Goal: Task Accomplishment & Management: Manage account settings

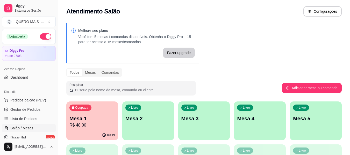
click at [146, 122] on p "Mesa 2" at bounding box center [148, 118] width 46 height 7
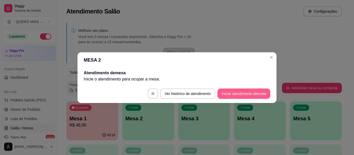
click at [240, 92] on button "Iniciar atendimento de mesa" at bounding box center [243, 94] width 53 height 10
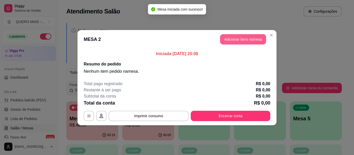
click at [255, 40] on button "Adicionar itens na mesa" at bounding box center [243, 39] width 46 height 10
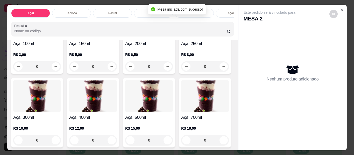
scroll to position [104, 0]
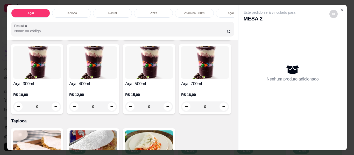
click at [117, 110] on div "0" at bounding box center [93, 107] width 48 height 10
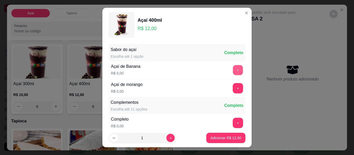
click at [233, 67] on button "+" at bounding box center [238, 70] width 10 height 10
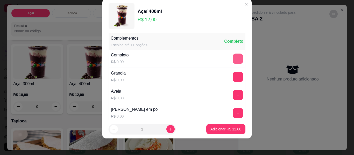
click at [233, 61] on button "+" at bounding box center [238, 59] width 10 height 10
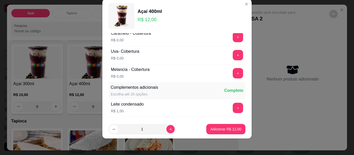
scroll to position [341, 0]
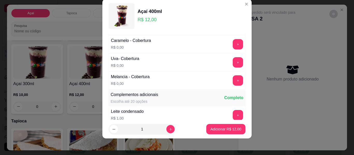
click at [234, 61] on div "+" at bounding box center [238, 62] width 15 height 10
click at [233, 65] on button "+" at bounding box center [238, 63] width 10 height 10
click at [215, 130] on p "Adicionar R$ 12,00" at bounding box center [226, 129] width 30 height 5
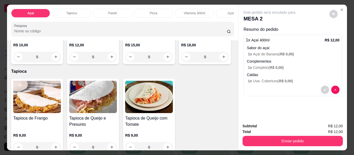
scroll to position [156, 0]
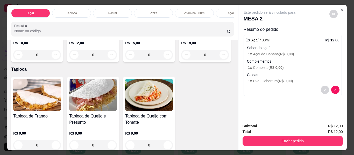
click at [125, 60] on div "0" at bounding box center [149, 55] width 48 height 10
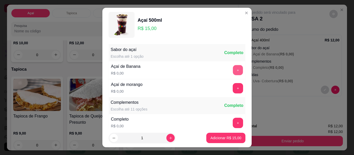
click at [233, 73] on button "+" at bounding box center [238, 70] width 10 height 10
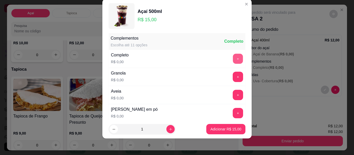
click at [233, 56] on button "+" at bounding box center [238, 59] width 10 height 10
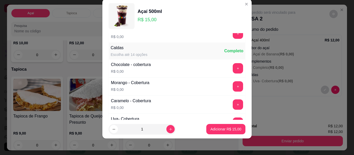
scroll to position [289, 0]
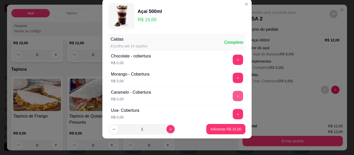
click at [233, 97] on button "+" at bounding box center [238, 96] width 10 height 10
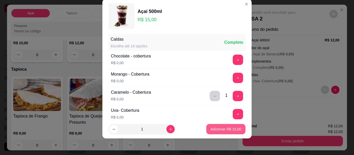
click at [216, 129] on p "Adicionar R$ 15,00" at bounding box center [225, 129] width 31 height 5
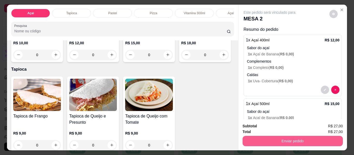
click at [296, 140] on button "Enviar pedido" at bounding box center [293, 141] width 100 height 10
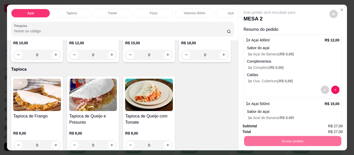
click at [284, 128] on button "Não registrar e enviar pedido" at bounding box center [276, 127] width 54 height 10
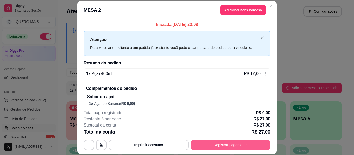
click at [230, 146] on button "Registrar pagamento" at bounding box center [231, 145] width 80 height 10
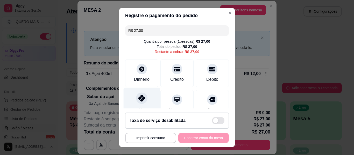
click at [138, 101] on icon at bounding box center [141, 98] width 7 height 7
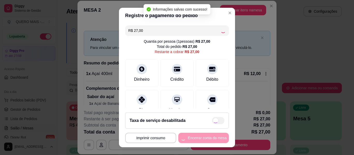
type input "R$ 0,00"
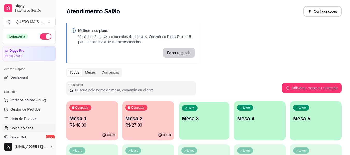
click at [203, 128] on div "Livre Mesa 3" at bounding box center [204, 118] width 50 height 32
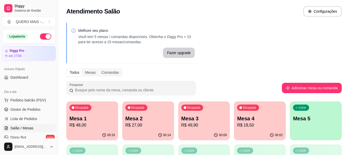
click at [300, 125] on div "Livre Mesa 5" at bounding box center [316, 118] width 52 height 33
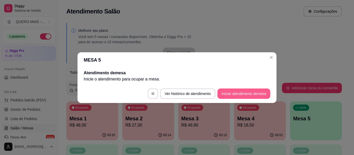
click at [230, 96] on button "Iniciar atendimento de mesa" at bounding box center [243, 94] width 53 height 10
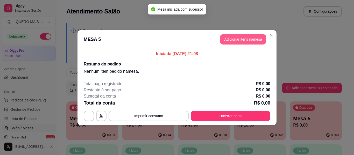
click at [226, 37] on button "Adicionar itens na mesa" at bounding box center [243, 39] width 46 height 10
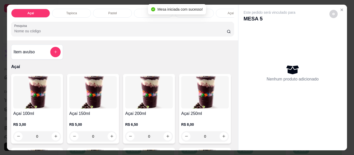
scroll to position [78, 0]
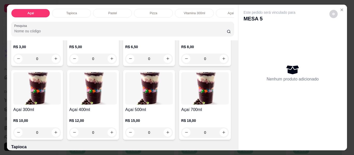
click at [117, 132] on div "0" at bounding box center [93, 133] width 48 height 10
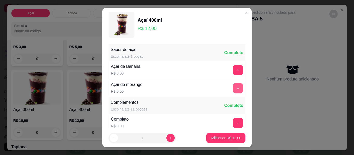
click at [233, 86] on button "+" at bounding box center [238, 88] width 10 height 10
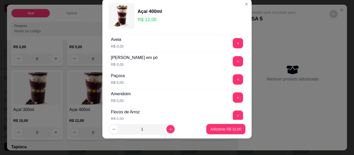
scroll to position [133, 0]
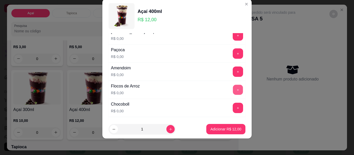
click at [233, 92] on button "+" at bounding box center [238, 90] width 10 height 10
click at [233, 52] on button "+" at bounding box center [238, 54] width 10 height 10
click at [233, 70] on button "+" at bounding box center [238, 72] width 10 height 10
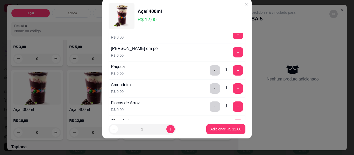
scroll to position [107, 0]
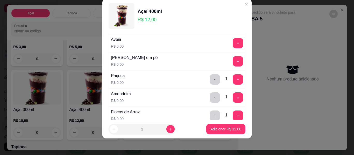
click at [231, 64] on div "+" at bounding box center [238, 61] width 15 height 10
click at [233, 63] on button "+" at bounding box center [238, 61] width 10 height 10
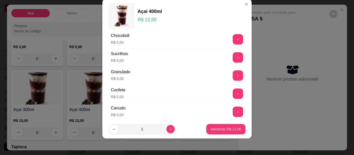
scroll to position [211, 0]
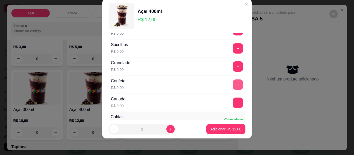
click at [233, 84] on button "+" at bounding box center [238, 85] width 10 height 10
click at [233, 100] on button "+" at bounding box center [238, 103] width 10 height 10
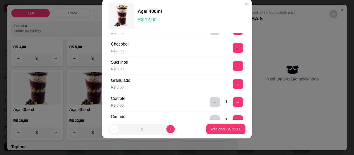
scroll to position [185, 0]
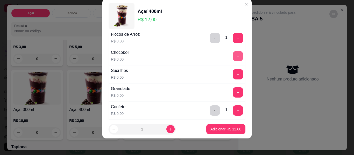
click at [233, 58] on button "+" at bounding box center [238, 56] width 10 height 10
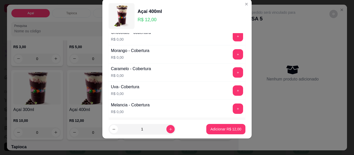
scroll to position [289, 0]
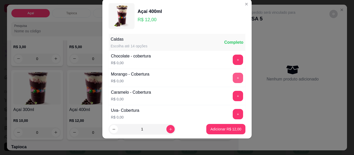
click at [233, 79] on button "+" at bounding box center [238, 78] width 10 height 10
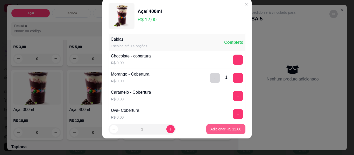
click at [219, 132] on button "Adicionar R$ 12,00" at bounding box center [225, 129] width 39 height 10
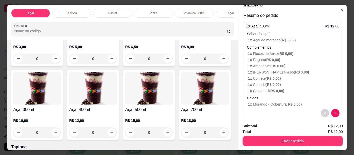
scroll to position [22, 0]
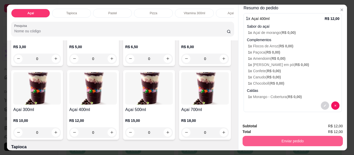
click at [283, 137] on button "Enviar pedido" at bounding box center [293, 141] width 100 height 10
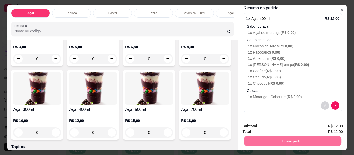
click at [272, 127] on button "Não registrar e enviar pedido" at bounding box center [276, 127] width 54 height 10
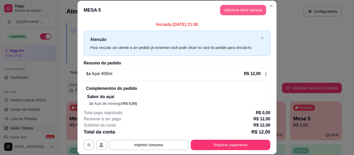
click at [227, 14] on button "Adicionar itens na mesa" at bounding box center [243, 10] width 46 height 10
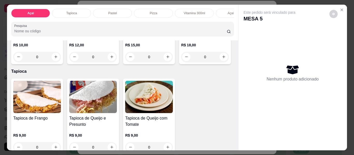
scroll to position [156, 0]
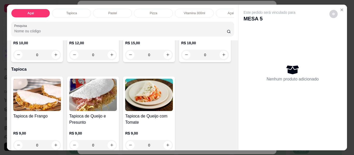
click at [125, 60] on div "0" at bounding box center [149, 55] width 48 height 10
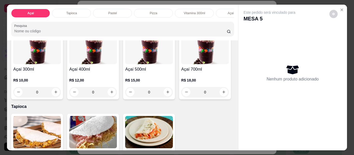
scroll to position [104, 0]
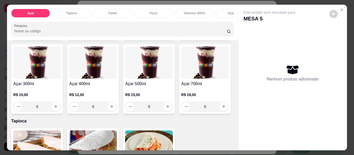
click at [117, 110] on div "0" at bounding box center [93, 107] width 48 height 10
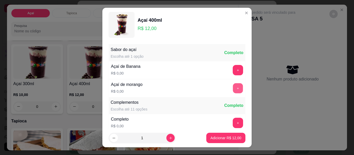
click at [233, 90] on button "+" at bounding box center [238, 88] width 10 height 10
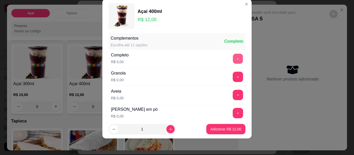
click at [233, 55] on button "+" at bounding box center [238, 59] width 10 height 10
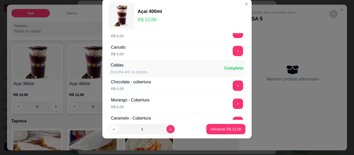
scroll to position [289, 0]
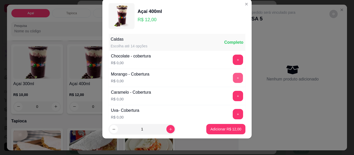
click at [233, 75] on button "+" at bounding box center [238, 78] width 10 height 10
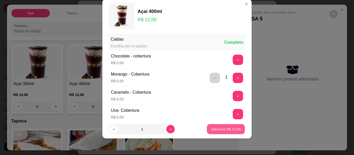
click at [216, 131] on p "Adicionar R$ 12,00" at bounding box center [226, 129] width 30 height 5
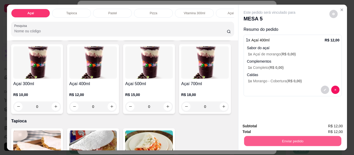
click at [271, 137] on button "Enviar pedido" at bounding box center [292, 141] width 97 height 10
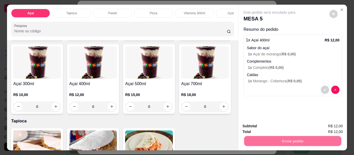
click at [272, 128] on button "Não registrar e enviar pedido" at bounding box center [276, 127] width 54 height 10
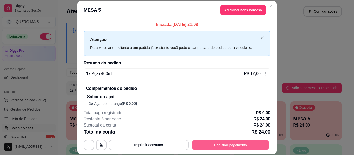
click at [222, 146] on button "Registrar pagamento" at bounding box center [230, 145] width 77 height 10
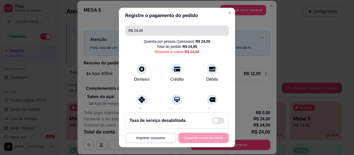
click at [151, 29] on input "R$ 24,00" at bounding box center [176, 30] width 97 height 10
click at [151, 28] on input "R$ 24,00" at bounding box center [176, 30] width 97 height 10
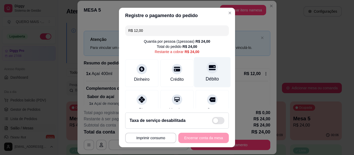
drag, startPoint x: 202, startPoint y: 74, endPoint x: 198, endPoint y: 63, distance: 11.5
click at [202, 74] on div "Débito" at bounding box center [212, 72] width 37 height 30
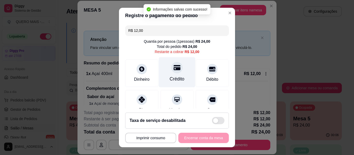
click at [174, 71] on icon at bounding box center [177, 67] width 7 height 7
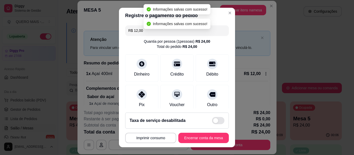
type input "R$ 0,00"
click at [195, 136] on button "Encerrar conta da mesa" at bounding box center [203, 138] width 51 height 10
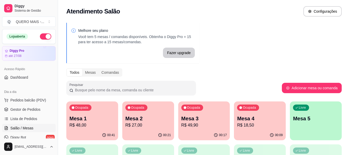
click at [269, 133] on div "00:09" at bounding box center [260, 135] width 52 height 10
click at [207, 126] on p "R$ 49,90" at bounding box center [204, 125] width 46 height 6
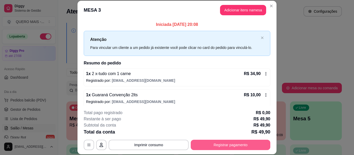
click at [208, 143] on button "Registrar pagamento" at bounding box center [231, 145] width 80 height 10
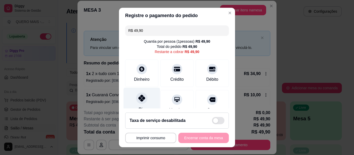
click at [146, 97] on div "Pix" at bounding box center [142, 103] width 37 height 30
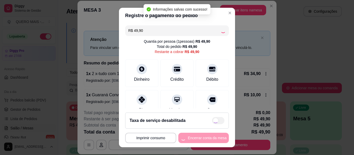
type input "R$ 0,00"
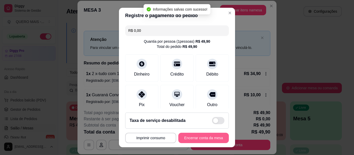
click at [188, 140] on button "Encerrar conta da mesa" at bounding box center [203, 138] width 51 height 10
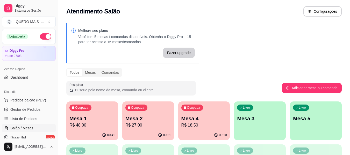
click at [141, 126] on p "R$ 27,00" at bounding box center [148, 125] width 46 height 6
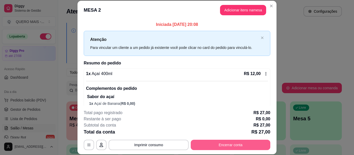
click at [220, 143] on button "Encerrar conta" at bounding box center [231, 145] width 80 height 10
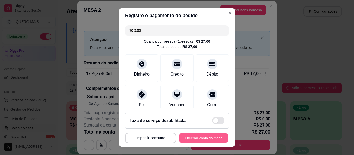
click at [210, 139] on button "Encerrar conta da mesa" at bounding box center [203, 138] width 49 height 10
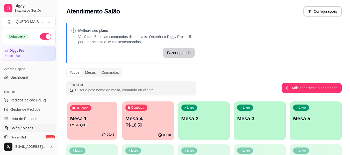
click at [85, 114] on div "Ocupada Mesa 1 R$ 48,00" at bounding box center [92, 116] width 50 height 28
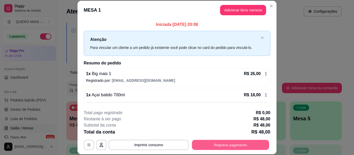
click at [212, 146] on button "Registrar pagamento" at bounding box center [230, 145] width 77 height 10
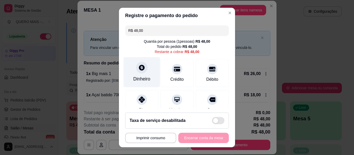
click at [138, 70] on icon at bounding box center [141, 67] width 7 height 7
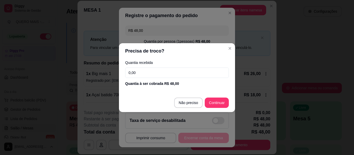
click at [140, 75] on input "0,00" at bounding box center [177, 73] width 104 height 10
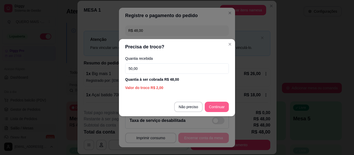
type input "50,00"
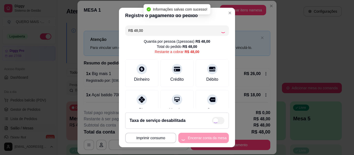
type input "R$ 0,00"
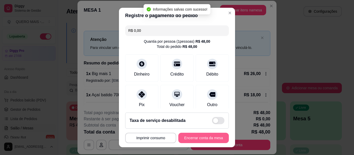
click at [193, 138] on button "Encerrar conta da mesa" at bounding box center [203, 138] width 51 height 10
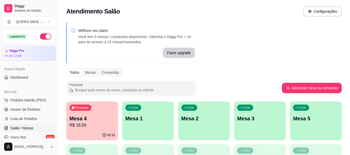
click at [93, 121] on p "Mesa 4" at bounding box center [92, 118] width 46 height 7
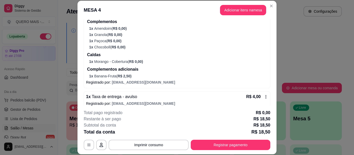
scroll to position [96, 0]
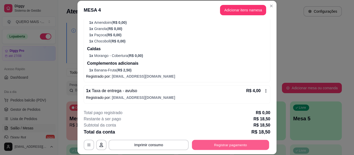
click at [242, 145] on button "Registrar pagamento" at bounding box center [230, 145] width 77 height 10
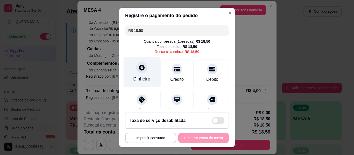
click at [138, 71] on icon at bounding box center [141, 67] width 7 height 7
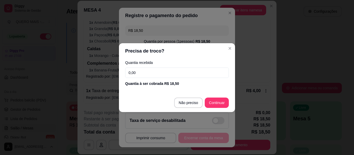
click at [164, 73] on input "0,00" at bounding box center [177, 73] width 104 height 10
type input "50,00"
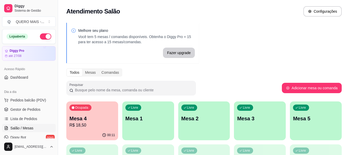
click at [149, 127] on div "Livre Mesa 1" at bounding box center [148, 118] width 52 height 33
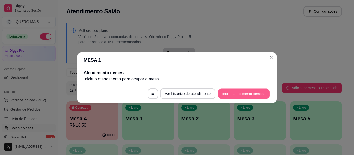
click at [226, 95] on button "Iniciar atendimento de mesa" at bounding box center [243, 94] width 51 height 10
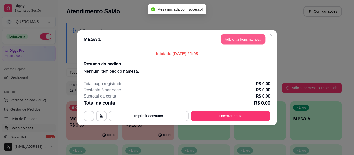
click at [258, 41] on button "Adicionar itens na mesa" at bounding box center [243, 39] width 45 height 10
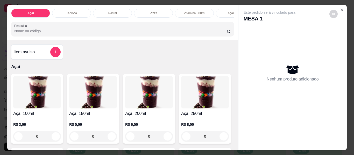
click at [67, 11] on p "Tapioca" at bounding box center [71, 13] width 11 height 4
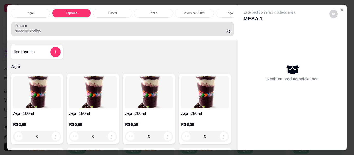
scroll to position [14, 0]
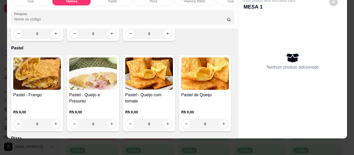
click at [111, 39] on div "0" at bounding box center [93, 34] width 48 height 10
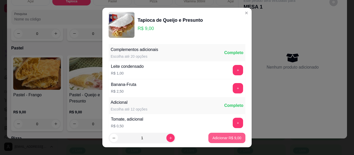
click at [221, 137] on p "Adicionar R$ 9,00" at bounding box center [227, 138] width 29 height 5
type input "1"
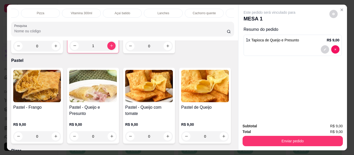
scroll to position [0, 194]
click at [159, 12] on p "Bebidas" at bounding box center [163, 13] width 11 height 4
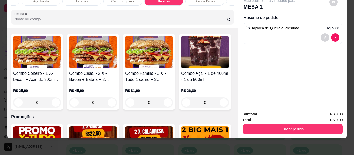
scroll to position [1279, 0]
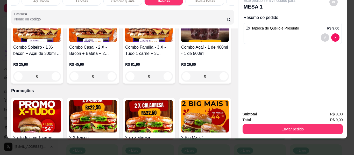
type input "1"
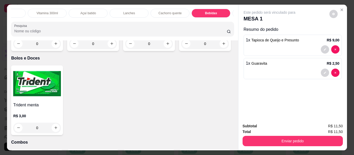
scroll to position [0, 0]
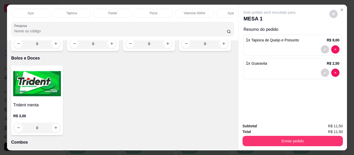
click at [30, 11] on p "Açaí" at bounding box center [30, 13] width 6 height 4
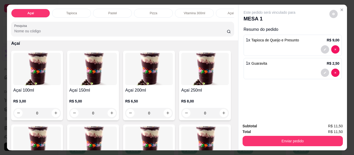
scroll to position [14, 0]
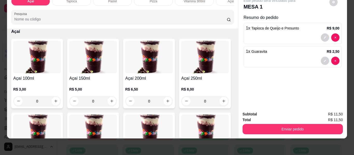
click at [111, 100] on div "0" at bounding box center [93, 101] width 48 height 10
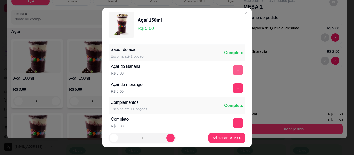
click at [233, 71] on button "+" at bounding box center [238, 70] width 10 height 10
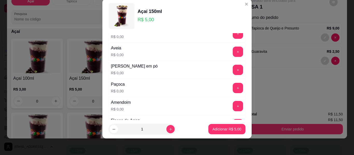
scroll to position [107, 0]
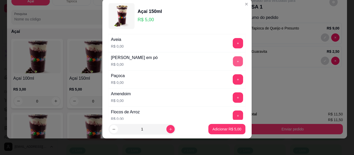
click at [233, 63] on button "+" at bounding box center [238, 62] width 10 height 10
click at [233, 80] on button "+" at bounding box center [238, 80] width 10 height 10
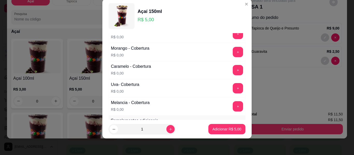
scroll to position [289, 0]
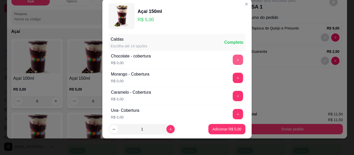
click at [233, 64] on button "+" at bounding box center [238, 60] width 10 height 10
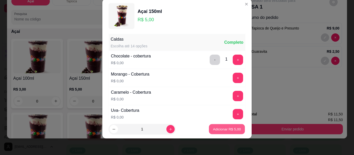
click at [227, 128] on p "Adicionar R$ 5,00" at bounding box center [227, 129] width 28 height 5
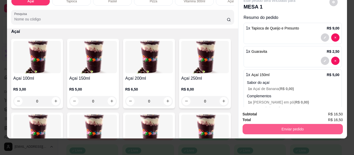
click at [290, 126] on button "Enviar pedido" at bounding box center [293, 129] width 100 height 10
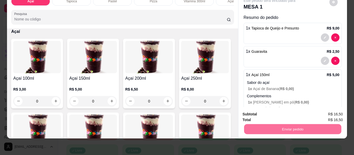
click at [274, 112] on button "Não registrar e enviar pedido" at bounding box center [276, 113] width 54 height 10
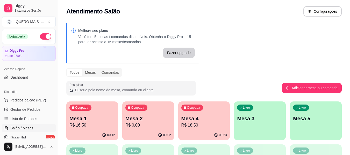
click at [258, 129] on div "Livre Mesa 3" at bounding box center [260, 118] width 52 height 33
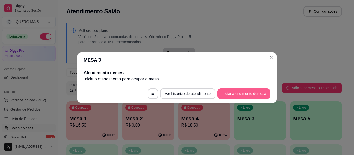
click at [232, 94] on button "Iniciar atendimento de mesa" at bounding box center [243, 94] width 53 height 10
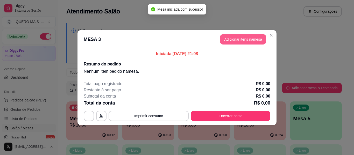
click at [234, 38] on button "Adicionar itens na mesa" at bounding box center [243, 39] width 46 height 10
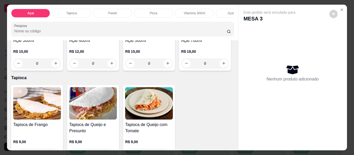
scroll to position [156, 0]
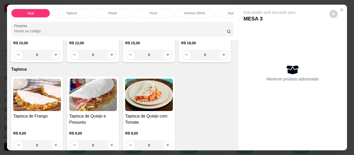
click at [125, 60] on div "0" at bounding box center [149, 55] width 48 height 10
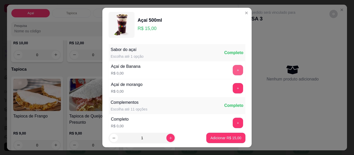
click at [233, 66] on button "+" at bounding box center [238, 70] width 10 height 10
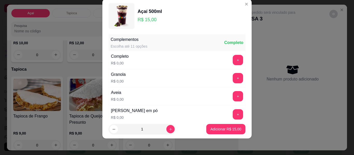
scroll to position [55, 0]
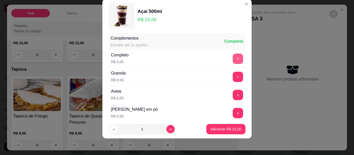
click at [233, 61] on button "+" at bounding box center [238, 59] width 10 height 10
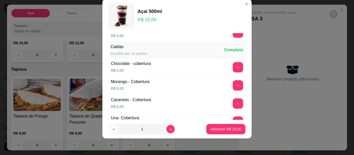
scroll to position [289, 0]
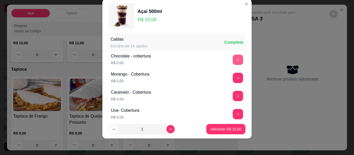
click at [233, 58] on button "+" at bounding box center [238, 60] width 10 height 10
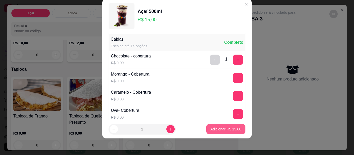
click at [218, 125] on button "Adicionar R$ 15,00" at bounding box center [225, 129] width 39 height 10
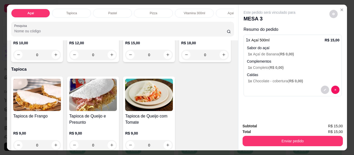
click at [125, 60] on div "0" at bounding box center [149, 55] width 48 height 10
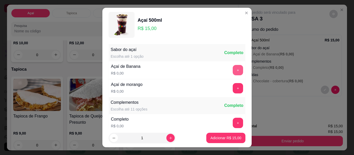
click at [233, 68] on button "+" at bounding box center [238, 70] width 10 height 10
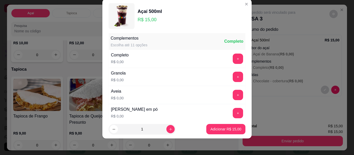
scroll to position [81, 0]
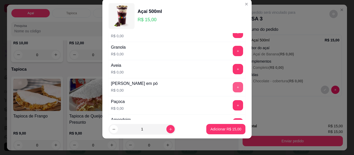
click at [233, 87] on button "+" at bounding box center [238, 87] width 10 height 10
click at [233, 105] on button "+" at bounding box center [238, 106] width 10 height 10
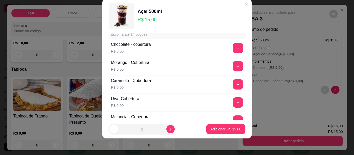
scroll to position [289, 0]
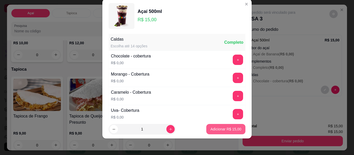
click at [212, 134] on button "Adicionar R$ 15,00" at bounding box center [225, 129] width 39 height 10
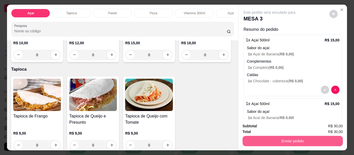
click at [274, 142] on button "Enviar pedido" at bounding box center [293, 141] width 100 height 10
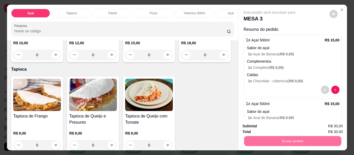
click at [276, 126] on button "Não registrar e enviar pedido" at bounding box center [276, 127] width 54 height 10
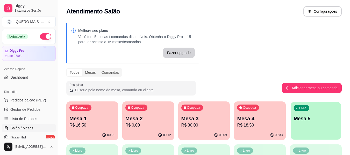
click at [313, 117] on p "Mesa 5" at bounding box center [316, 118] width 44 height 7
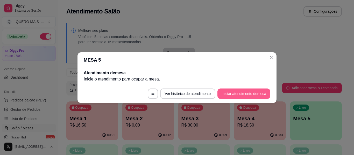
click at [252, 92] on button "Iniciar atendimento de mesa" at bounding box center [243, 94] width 53 height 10
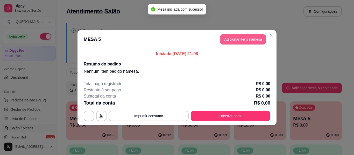
click at [245, 38] on button "Adicionar itens na mesa" at bounding box center [243, 39] width 46 height 10
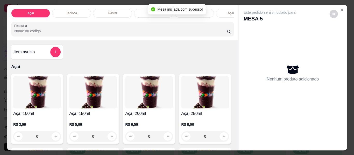
click at [104, 11] on div "Pastel" at bounding box center [112, 13] width 39 height 9
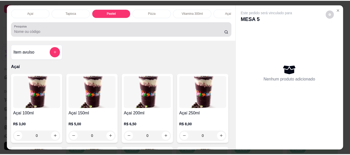
scroll to position [14, 0]
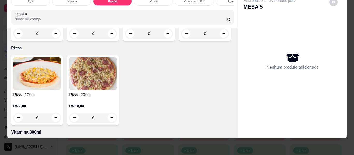
click at [110, 39] on div "0" at bounding box center [93, 34] width 48 height 10
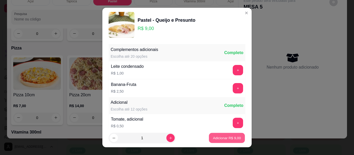
click at [220, 136] on p "Adicionar R$ 9,00" at bounding box center [227, 138] width 28 height 5
type input "1"
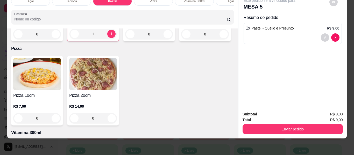
click at [53, 39] on div "0" at bounding box center [37, 34] width 48 height 10
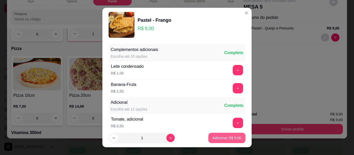
click at [214, 138] on p "Adicionar R$ 9,00" at bounding box center [227, 138] width 29 height 5
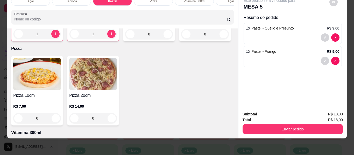
type input "1"
click at [283, 128] on button "Enviar pedido" at bounding box center [293, 129] width 100 height 10
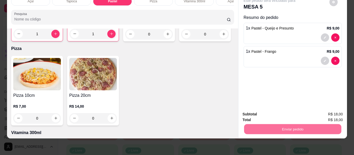
click at [269, 112] on button "Não registrar e enviar pedido" at bounding box center [276, 113] width 54 height 10
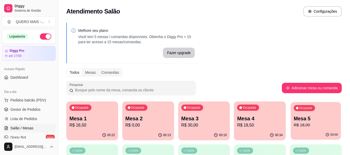
click at [309, 133] on div "00:00" at bounding box center [316, 135] width 50 height 10
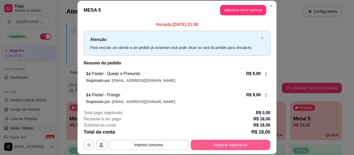
click at [224, 145] on button "Registrar pagamento" at bounding box center [231, 145] width 80 height 10
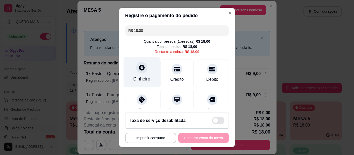
click at [139, 73] on div "Dinheiro" at bounding box center [142, 72] width 37 height 30
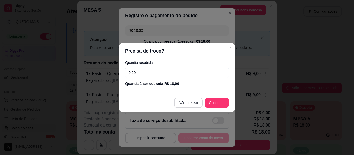
click at [143, 74] on input "0,00" at bounding box center [177, 73] width 104 height 10
click at [146, 72] on input "0,00" at bounding box center [177, 73] width 104 height 10
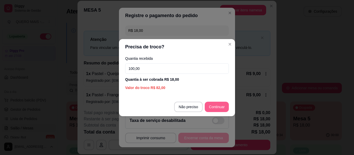
type input "100,00"
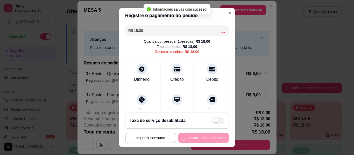
type input "R$ 0,00"
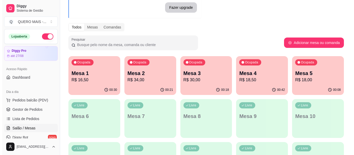
scroll to position [52, 0]
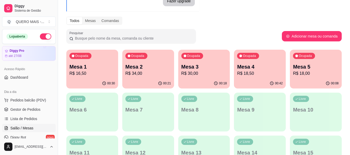
click at [298, 77] on div "Ocupada Mesa 5 R$ 18,00" at bounding box center [316, 64] width 52 height 29
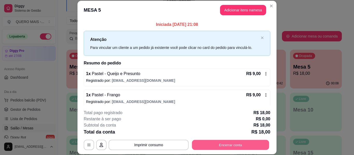
click at [227, 147] on button "Encerrar conta" at bounding box center [230, 145] width 77 height 10
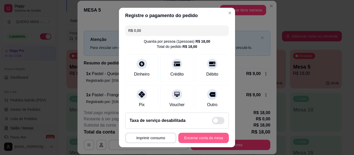
click at [209, 136] on button "Encerrar conta da mesa" at bounding box center [203, 138] width 51 height 10
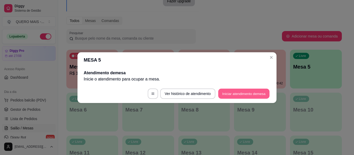
click at [245, 92] on button "Iniciar atendimento de mesa" at bounding box center [243, 94] width 51 height 10
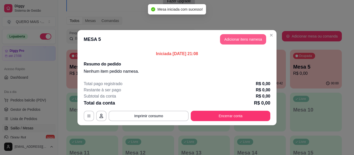
click at [234, 38] on button "Adicionar itens na mesa" at bounding box center [243, 39] width 46 height 10
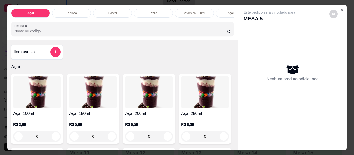
scroll to position [78, 0]
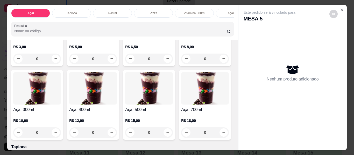
click at [117, 135] on div "0" at bounding box center [93, 133] width 48 height 10
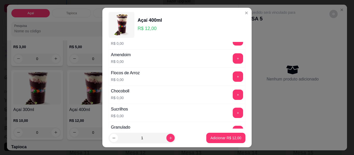
scroll to position [156, 0]
click at [231, 59] on div "+" at bounding box center [238, 58] width 15 height 10
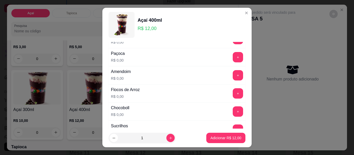
scroll to position [130, 0]
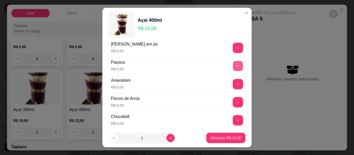
click at [233, 66] on button "+" at bounding box center [238, 66] width 10 height 10
click at [233, 87] on button "+" at bounding box center [238, 84] width 10 height 10
click at [233, 47] on button "+" at bounding box center [238, 48] width 10 height 10
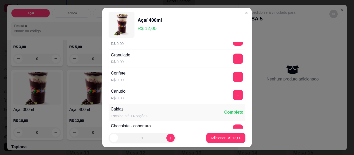
scroll to position [233, 0]
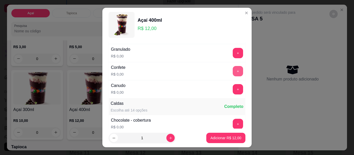
click at [233, 72] on button "+" at bounding box center [238, 71] width 10 height 10
click at [233, 122] on button "+" at bounding box center [238, 124] width 10 height 10
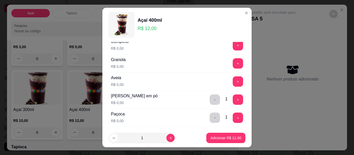
scroll to position [0, 0]
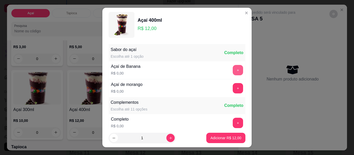
click at [233, 70] on button "+" at bounding box center [238, 70] width 10 height 10
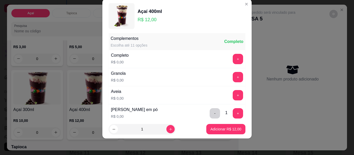
scroll to position [55, 0]
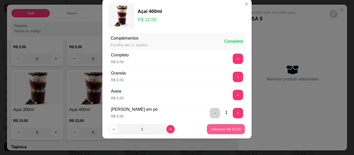
click at [215, 129] on p "Adicionar R$ 12,00" at bounding box center [226, 129] width 30 height 5
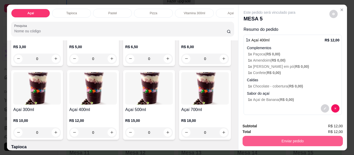
click at [282, 137] on button "Enviar pedido" at bounding box center [293, 141] width 100 height 10
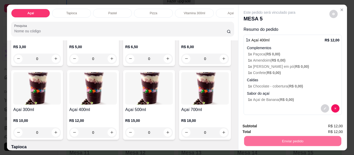
click at [273, 125] on button "Não registrar e enviar pedido" at bounding box center [275, 127] width 52 height 10
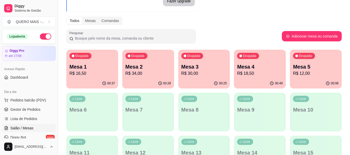
click at [189, 64] on p "Mesa 3" at bounding box center [204, 66] width 46 height 7
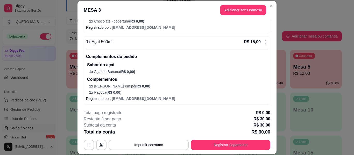
scroll to position [112, 0]
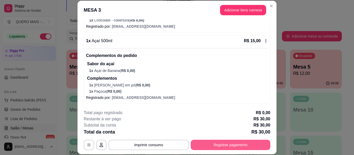
click at [221, 144] on button "Registrar pagamento" at bounding box center [231, 145] width 80 height 10
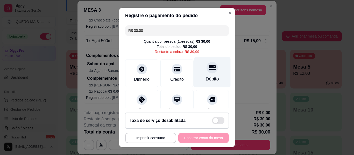
click at [209, 70] on icon at bounding box center [212, 67] width 7 height 5
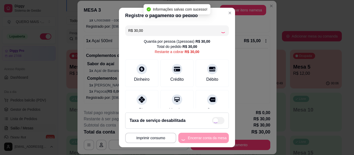
type input "R$ 0,00"
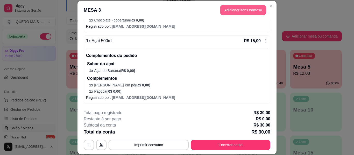
click at [229, 12] on button "Adicionar itens na mesa" at bounding box center [243, 10] width 46 height 10
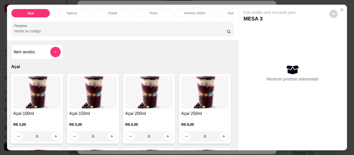
scroll to position [0, 205]
click at [74, 12] on p "Lanches" at bounding box center [72, 13] width 12 height 4
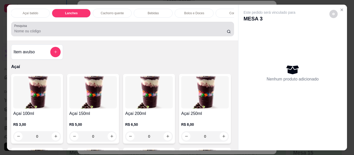
scroll to position [14, 0]
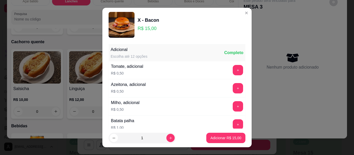
scroll to position [116, 0]
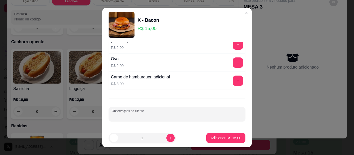
click at [165, 115] on input "Observações do cliente" at bounding box center [177, 116] width 131 height 5
type input "sem salada"
click at [210, 136] on p "Adicionar R$ 15,00" at bounding box center [225, 138] width 31 height 5
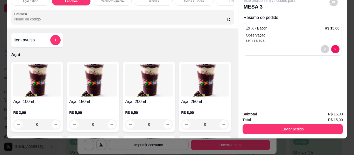
scroll to position [130, 0]
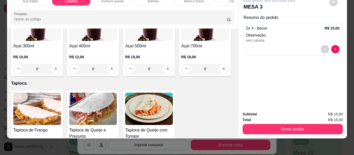
click at [61, 68] on div "0" at bounding box center [37, 69] width 48 height 10
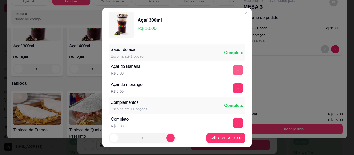
click at [233, 72] on button "+" at bounding box center [238, 70] width 10 height 10
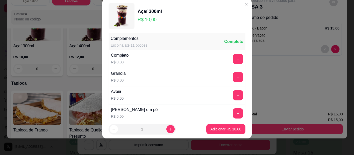
scroll to position [55, 0]
click at [233, 114] on button "+" at bounding box center [238, 113] width 10 height 10
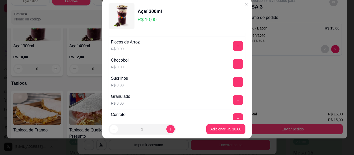
scroll to position [185, 0]
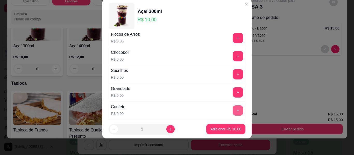
click at [233, 110] on button "+" at bounding box center [238, 110] width 10 height 10
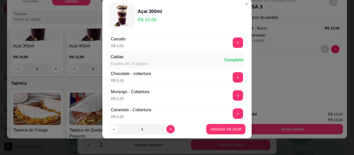
scroll to position [289, 0]
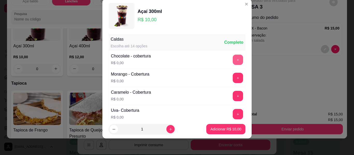
click at [233, 59] on button "+" at bounding box center [238, 60] width 10 height 10
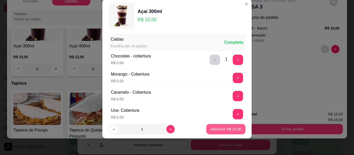
click at [217, 128] on p "Adicionar R$ 10,00" at bounding box center [225, 129] width 31 height 5
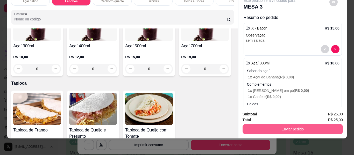
click at [290, 128] on button "Enviar pedido" at bounding box center [293, 129] width 100 height 10
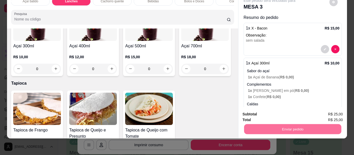
click at [270, 111] on button "Não registrar e enviar pedido" at bounding box center [275, 113] width 52 height 10
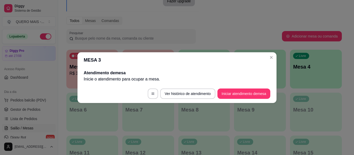
scroll to position [0, 0]
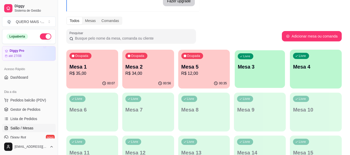
click at [262, 67] on p "Mesa 3" at bounding box center [260, 67] width 44 height 7
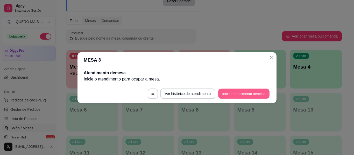
click at [237, 96] on button "Iniciar atendimento de mesa" at bounding box center [243, 94] width 51 height 10
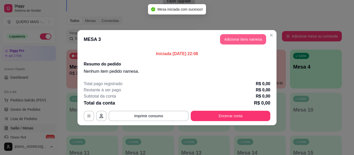
click at [235, 39] on button "Adicionar itens na mesa" at bounding box center [243, 39] width 46 height 10
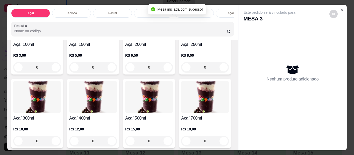
scroll to position [78, 0]
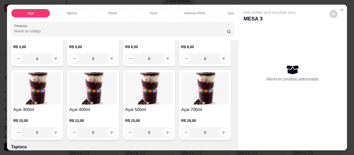
click at [117, 134] on div "0" at bounding box center [93, 133] width 48 height 10
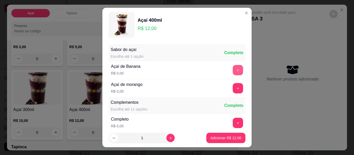
click at [233, 73] on button "+" at bounding box center [238, 70] width 10 height 10
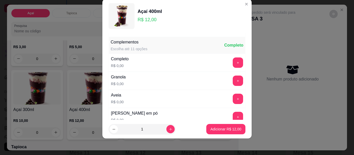
scroll to position [55, 0]
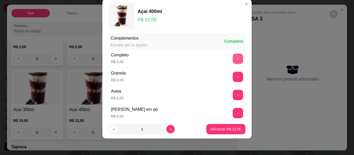
click at [233, 58] on button "+" at bounding box center [238, 59] width 10 height 10
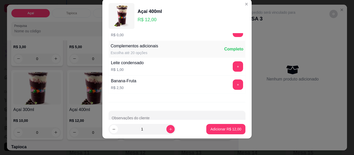
scroll to position [402, 0]
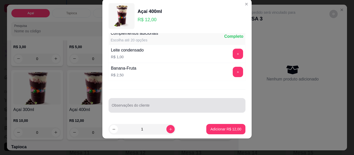
click at [189, 104] on div at bounding box center [177, 105] width 131 height 10
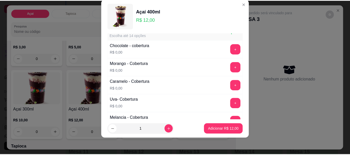
scroll to position [272, 0]
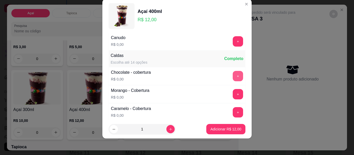
type input "sem flocos, sem aveia,"
click at [233, 75] on button "+" at bounding box center [238, 76] width 10 height 10
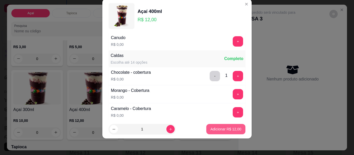
click at [216, 129] on p "Adicionar R$ 12,00" at bounding box center [225, 129] width 31 height 5
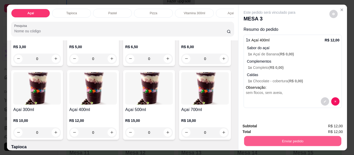
click at [273, 144] on button "Enviar pedido" at bounding box center [292, 141] width 97 height 10
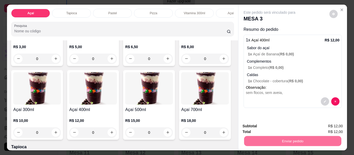
click at [262, 126] on button "Não registrar e enviar pedido" at bounding box center [276, 127] width 54 height 10
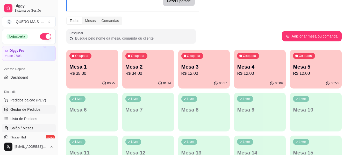
click at [33, 111] on span "Gestor de Pedidos" at bounding box center [25, 109] width 30 height 5
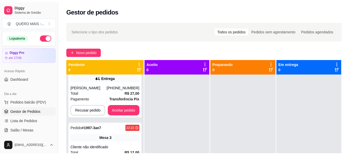
scroll to position [176, 0]
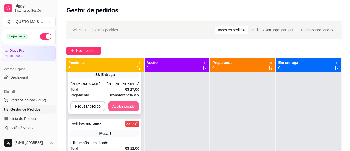
click at [123, 109] on button "Aceitar pedido" at bounding box center [123, 107] width 31 height 10
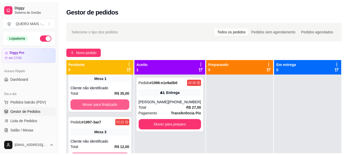
scroll to position [117, 0]
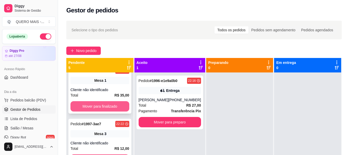
click at [118, 106] on button "Mover para finalizado" at bounding box center [100, 106] width 59 height 10
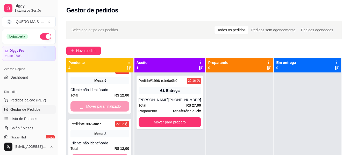
scroll to position [10, 0]
click at [118, 106] on button "Mover para finalizado" at bounding box center [99, 107] width 57 height 10
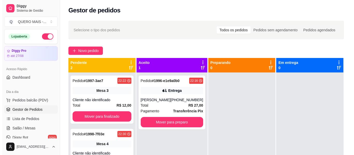
scroll to position [0, 0]
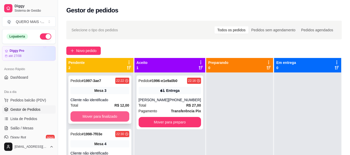
click at [116, 116] on button "Mover para finalizado" at bounding box center [100, 116] width 59 height 10
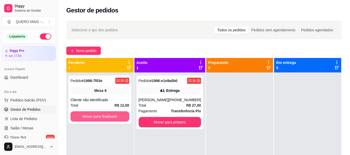
click at [116, 116] on button "Mover para finalizado" at bounding box center [100, 116] width 59 height 10
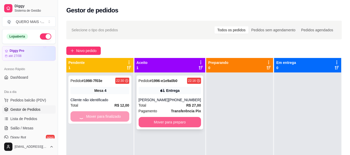
click at [153, 125] on button "Mover para preparo" at bounding box center [170, 122] width 62 height 10
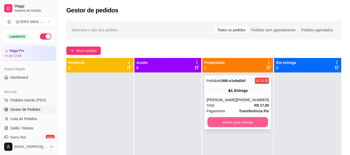
click at [218, 122] on button "Mover para entrega" at bounding box center [238, 122] width 61 height 10
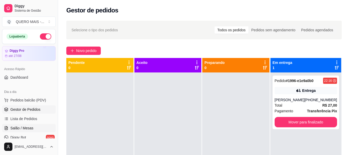
click at [27, 127] on span "Salão / Mesas" at bounding box center [21, 128] width 23 height 5
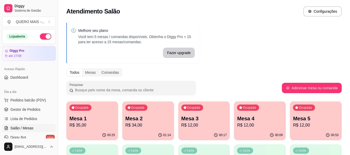
click at [99, 124] on p "R$ 35,00" at bounding box center [92, 125] width 46 height 6
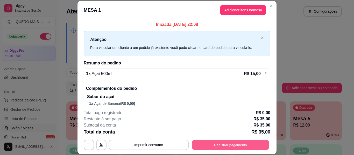
click at [230, 147] on button "Registrar pagamento" at bounding box center [230, 145] width 77 height 10
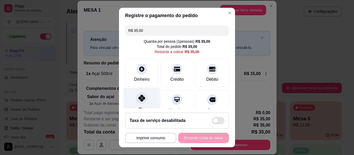
click at [140, 103] on div at bounding box center [141, 98] width 11 height 11
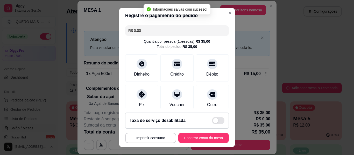
type input "R$ 0,00"
click at [194, 138] on button "Encerrar conta da mesa" at bounding box center [203, 138] width 49 height 10
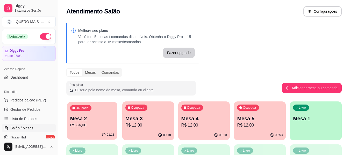
click at [101, 122] on p "Mesa 2" at bounding box center [92, 118] width 44 height 7
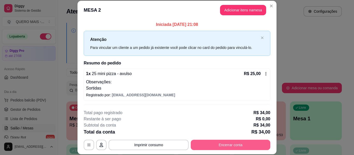
click at [220, 146] on button "Encerrar conta" at bounding box center [231, 145] width 80 height 10
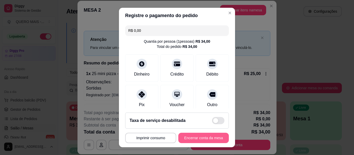
click at [207, 137] on button "Encerrar conta da mesa" at bounding box center [203, 138] width 51 height 10
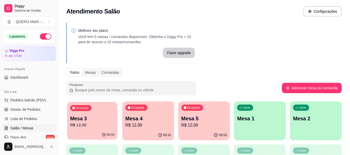
click at [90, 117] on p "Mesa 3" at bounding box center [92, 118] width 44 height 7
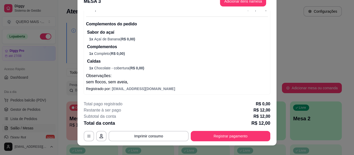
scroll to position [16, 0]
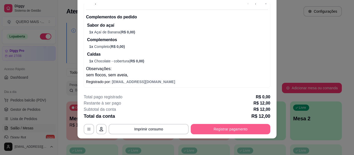
click at [204, 130] on button "Registrar pagamento" at bounding box center [231, 129] width 80 height 10
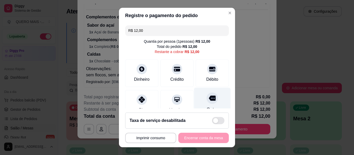
click at [207, 103] on div at bounding box center [212, 98] width 11 height 11
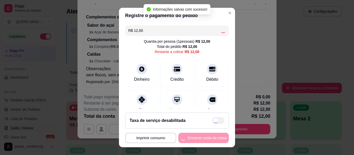
type input "R$ 0,00"
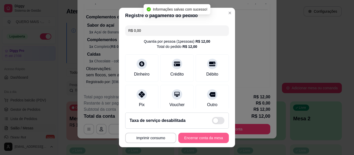
click at [191, 137] on button "Encerrar conta da mesa" at bounding box center [203, 138] width 51 height 10
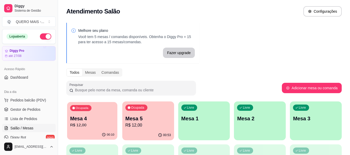
click at [96, 121] on p "Mesa 4" at bounding box center [92, 118] width 44 height 7
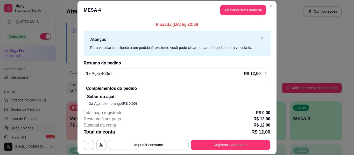
scroll to position [41, 0]
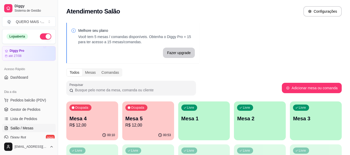
click at [156, 123] on p "R$ 12,00" at bounding box center [148, 125] width 46 height 6
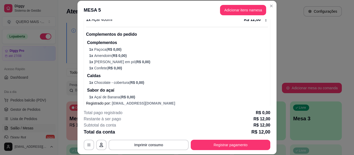
scroll to position [60, 0]
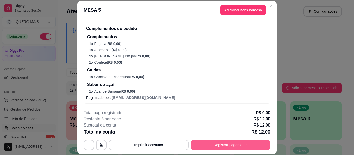
click at [208, 142] on button "Registrar pagamento" at bounding box center [231, 145] width 80 height 10
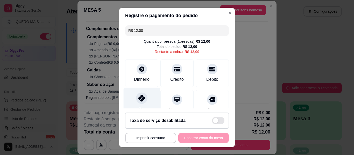
click at [136, 99] on div at bounding box center [141, 98] width 11 height 11
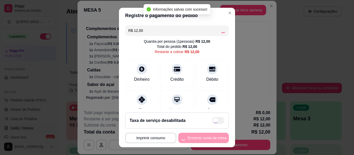
type input "R$ 0,00"
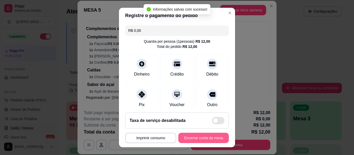
click at [192, 139] on button "Encerrar conta da mesa" at bounding box center [203, 138] width 51 height 10
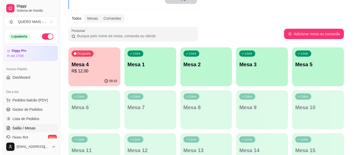
scroll to position [78, 0]
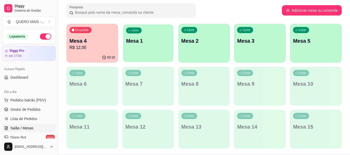
click at [149, 43] on p "Mesa 1" at bounding box center [148, 41] width 44 height 7
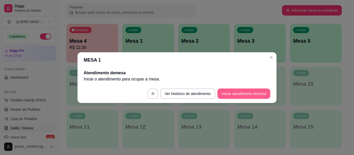
click at [223, 93] on button "Iniciar atendimento de mesa" at bounding box center [243, 94] width 53 height 10
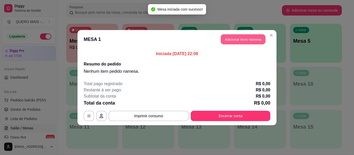
click at [245, 41] on button "Adicionar itens na mesa" at bounding box center [243, 39] width 45 height 10
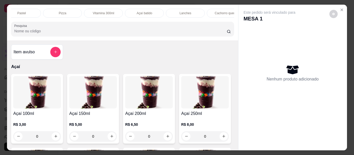
scroll to position [0, 100]
click at [170, 11] on p "Lanches" at bounding box center [176, 13] width 12 height 4
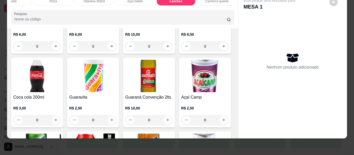
scroll to position [992, 0]
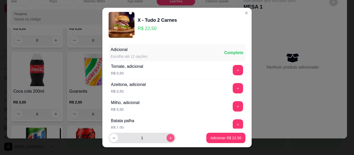
click at [169, 138] on icon "increase-product-quantity" at bounding box center [170, 138] width 3 height 3
type input "3"
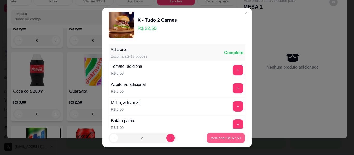
click at [212, 138] on p "Adicionar R$ 67,50" at bounding box center [226, 138] width 30 height 5
type input "3"
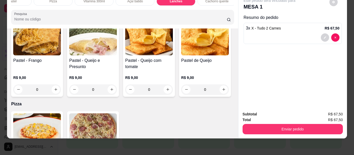
scroll to position [292, 0]
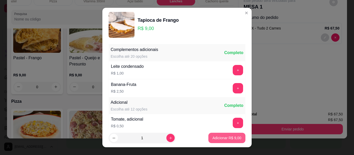
click at [213, 140] on p "Adicionar R$ 9,00" at bounding box center [227, 138] width 29 height 5
type input "1"
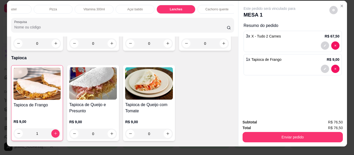
scroll to position [0, 0]
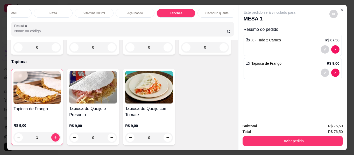
click at [165, 13] on div "Lanches" at bounding box center [176, 13] width 39 height 9
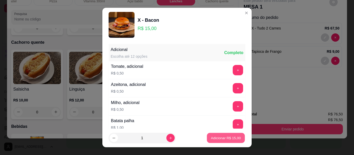
click at [218, 137] on p "Adicionar R$ 15,00" at bounding box center [226, 138] width 30 height 5
type input "1"
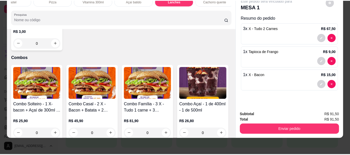
scroll to position [1226, 0]
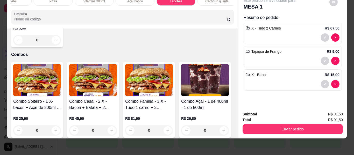
type input "1"
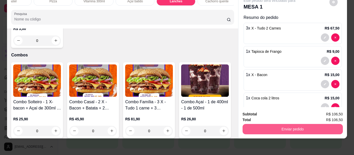
click at [279, 127] on button "Enviar pedido" at bounding box center [293, 129] width 100 height 10
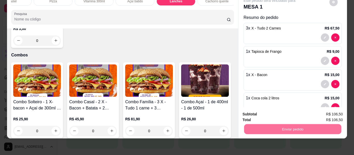
click at [272, 114] on button "Não registrar e enviar pedido" at bounding box center [276, 113] width 54 height 10
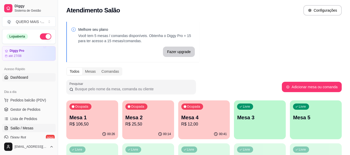
scroll to position [0, 0]
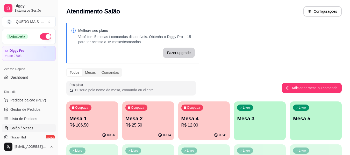
click at [45, 36] on button "button" at bounding box center [45, 36] width 11 height 6
